Goal: Manage account settings

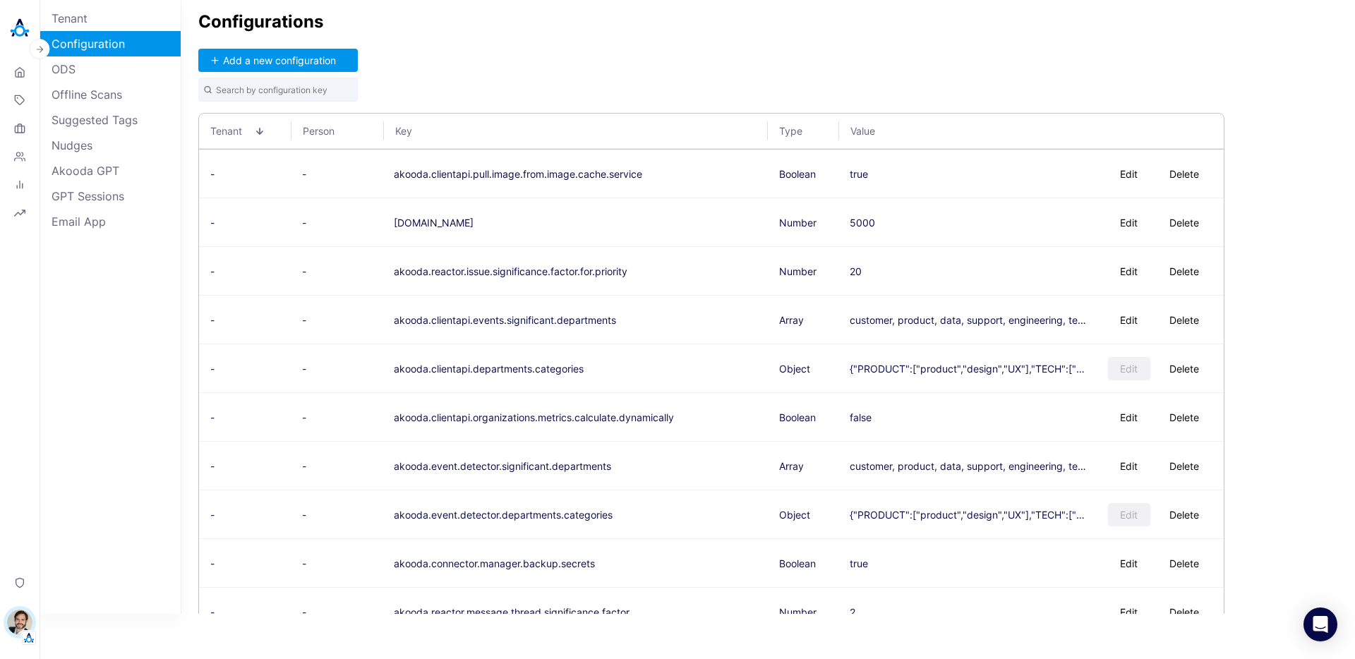
click at [25, 617] on img "button" at bounding box center [19, 622] width 25 height 25
click at [101, 536] on button "Switch Tenant" at bounding box center [97, 533] width 104 height 22
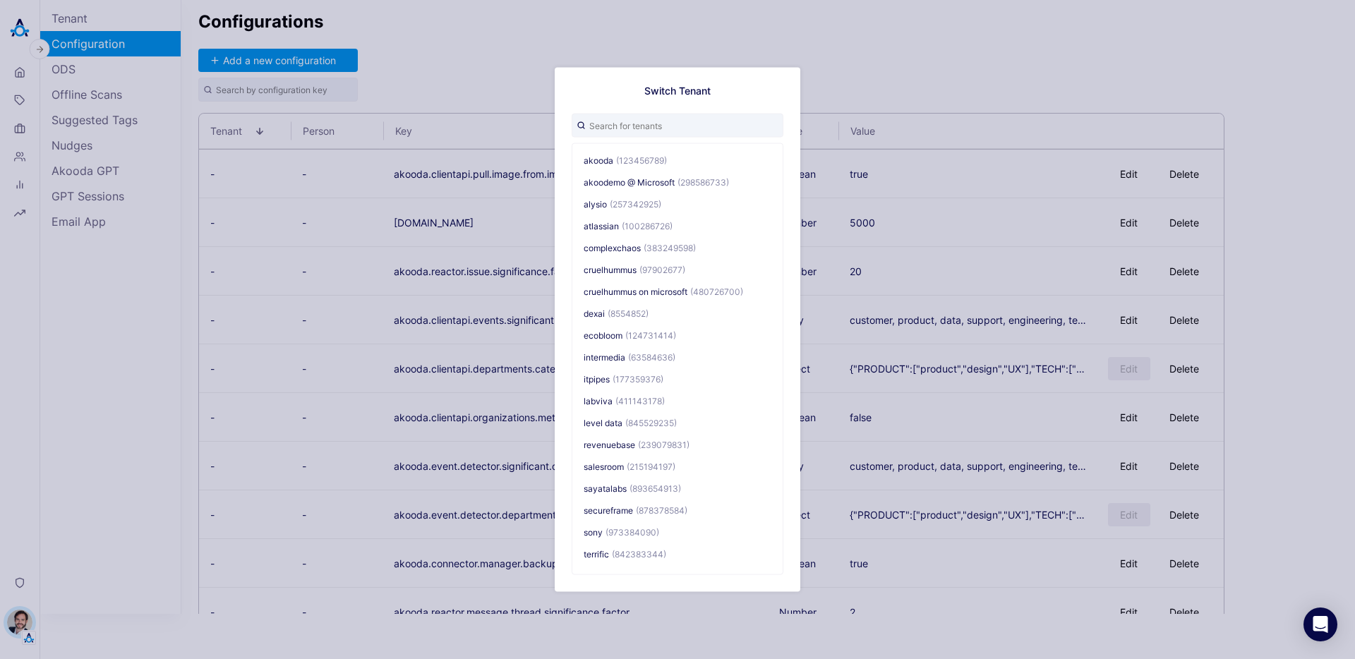
click at [443, 66] on div "Switch Tenant akooda (123456789) akoodemo @ Microsoft (298586733) alysio (25734…" at bounding box center [677, 329] width 1355 height 659
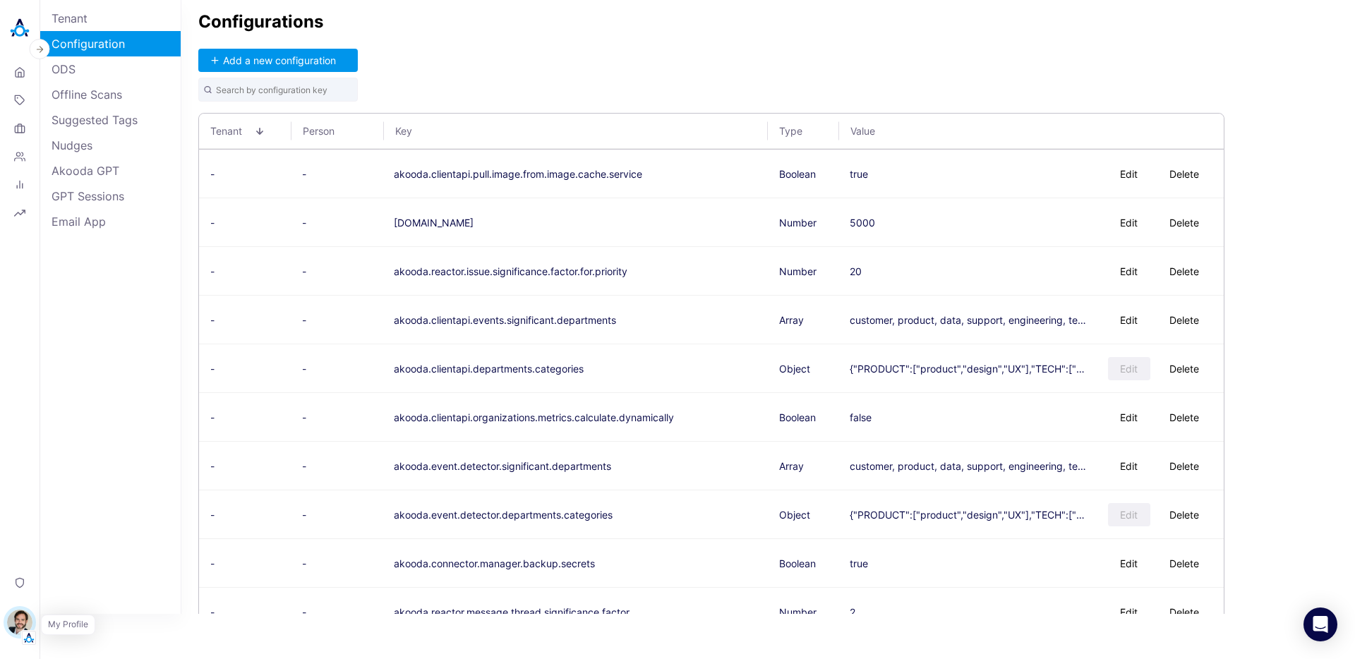
click at [18, 618] on img "button" at bounding box center [19, 622] width 25 height 25
click at [130, 534] on button "Switch Tenant" at bounding box center [97, 533] width 104 height 22
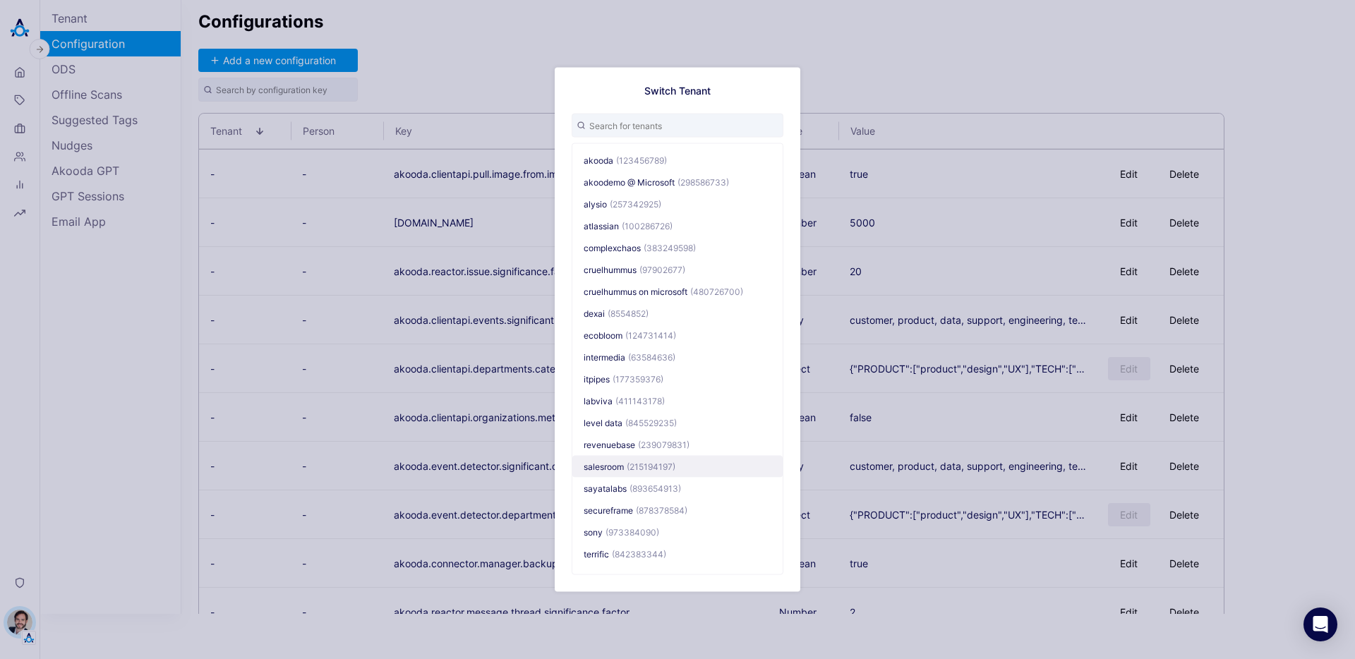
click at [660, 468] on span "(215194197)" at bounding box center [651, 467] width 49 height 11
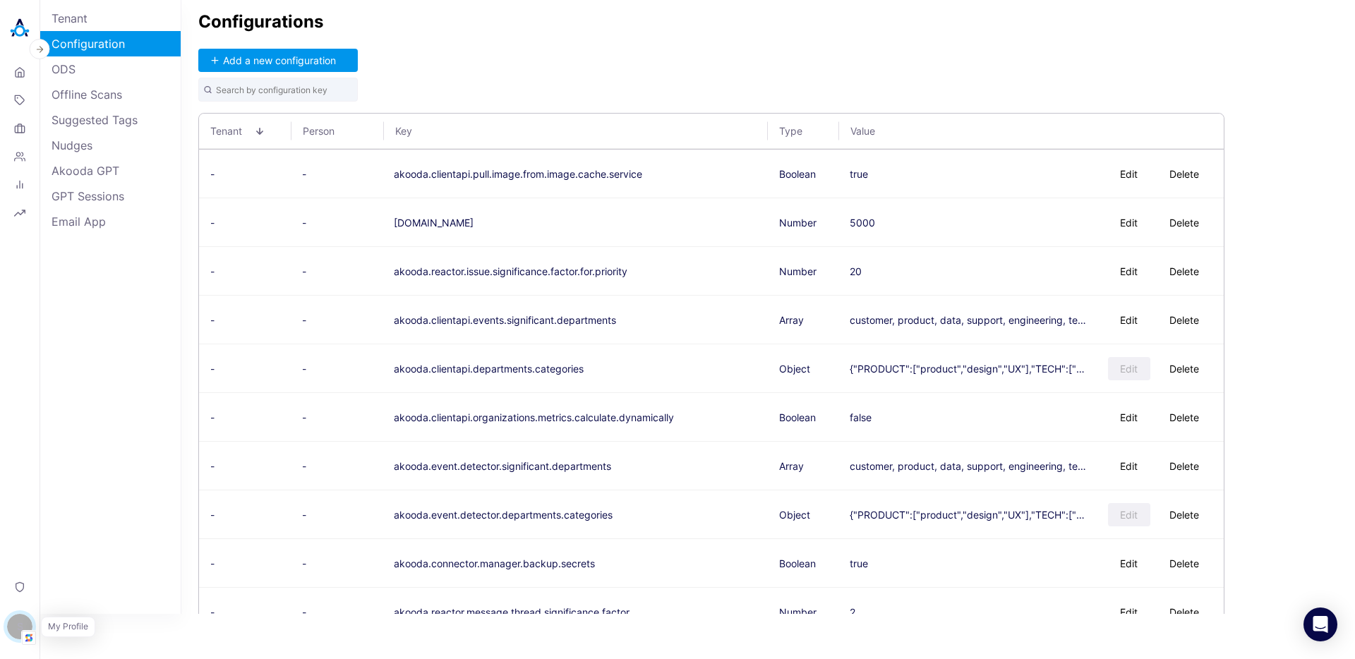
click at [19, 631] on div "S" at bounding box center [19, 626] width 25 height 25
click at [110, 586] on link "Settings" at bounding box center [97, 590] width 104 height 22
